Goal: Transaction & Acquisition: Book appointment/travel/reservation

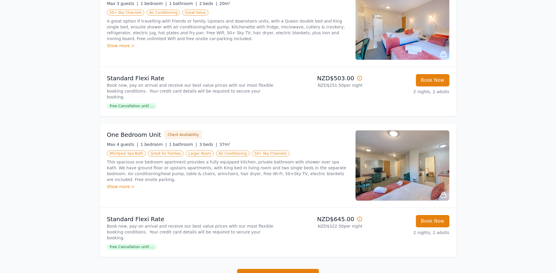
scroll to position [147, 0]
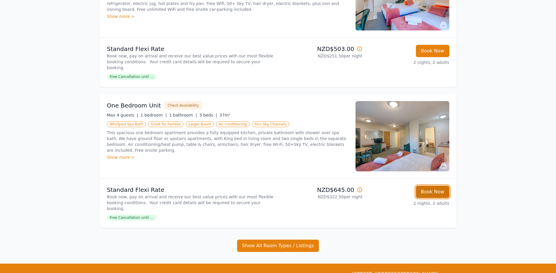
click at [442, 189] on button "Book Now" at bounding box center [432, 192] width 33 height 12
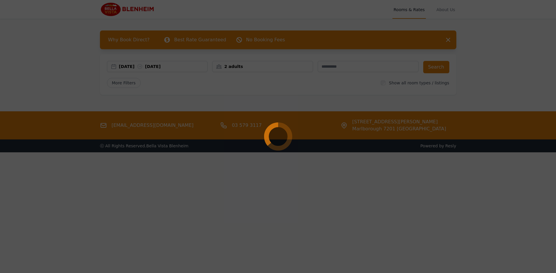
select select "**"
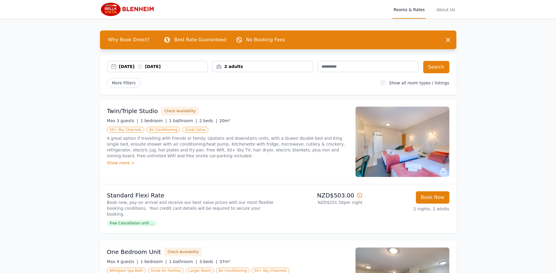
click at [265, 67] on div "2 adults" at bounding box center [263, 67] width 100 height 6
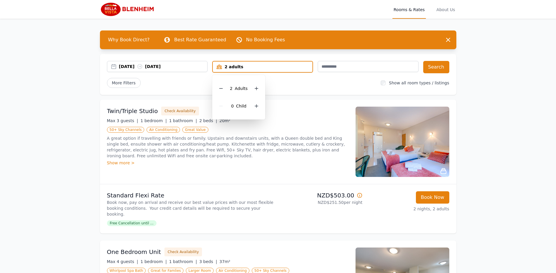
click at [265, 67] on div "2 adults" at bounding box center [263, 67] width 100 height 6
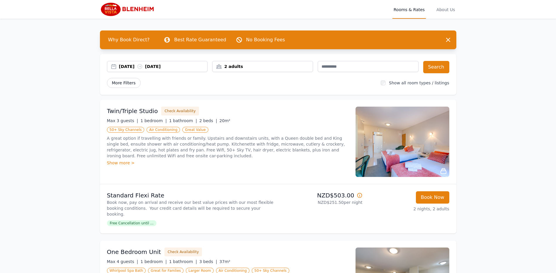
click at [132, 81] on span "More Filters" at bounding box center [124, 83] width 34 height 10
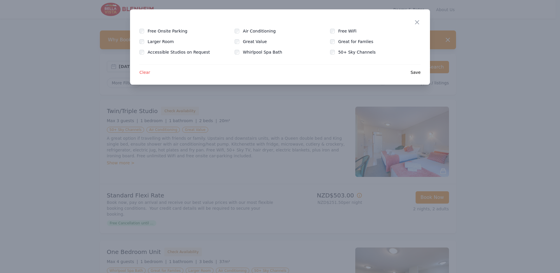
click at [414, 74] on span "Save" at bounding box center [416, 72] width 10 height 6
